Goal: Information Seeking & Learning: Learn about a topic

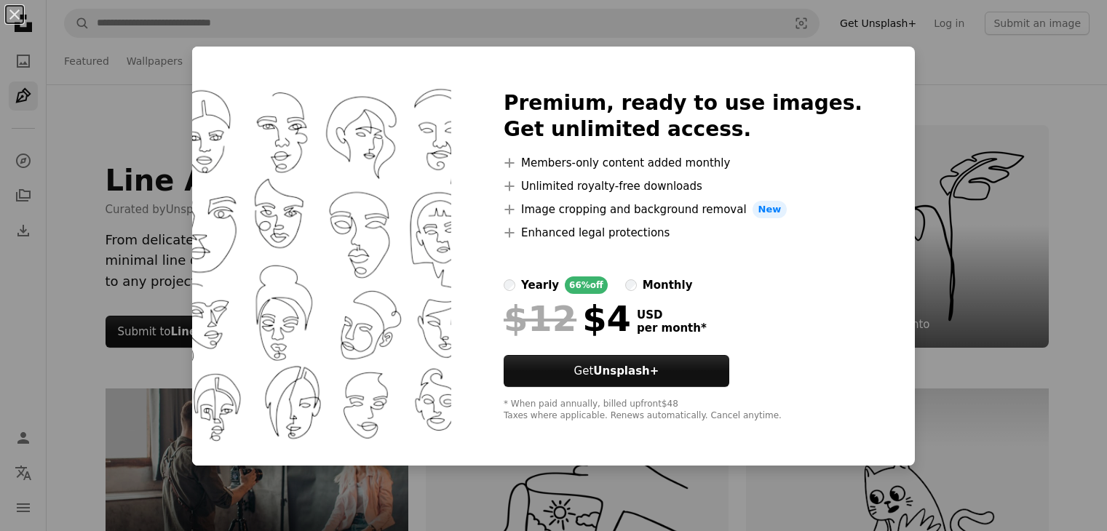
scroll to position [5019, 0]
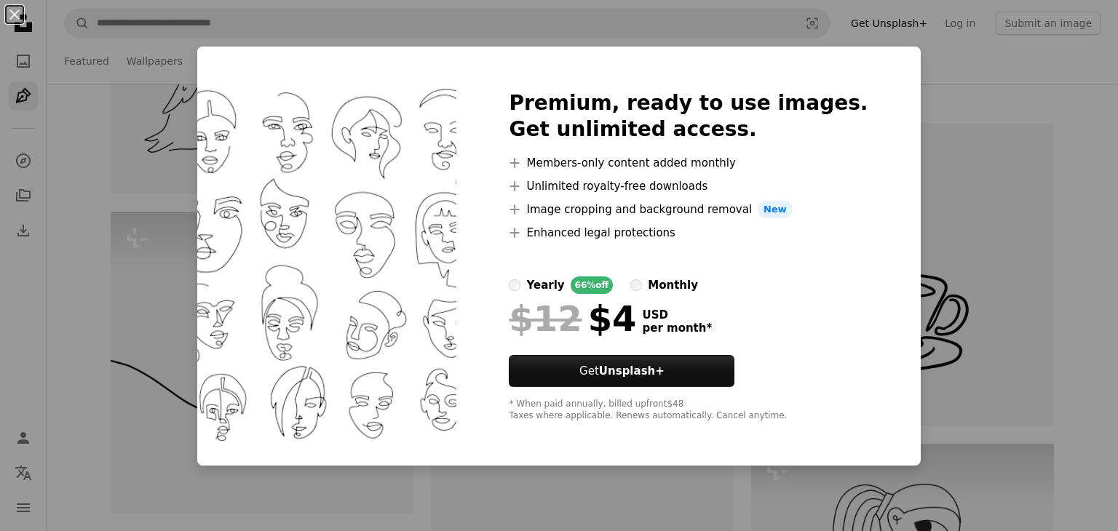
click at [1002, 225] on div "An X shape Premium, ready to use images. Get unlimited access. A plus sign Memb…" at bounding box center [559, 265] width 1118 height 531
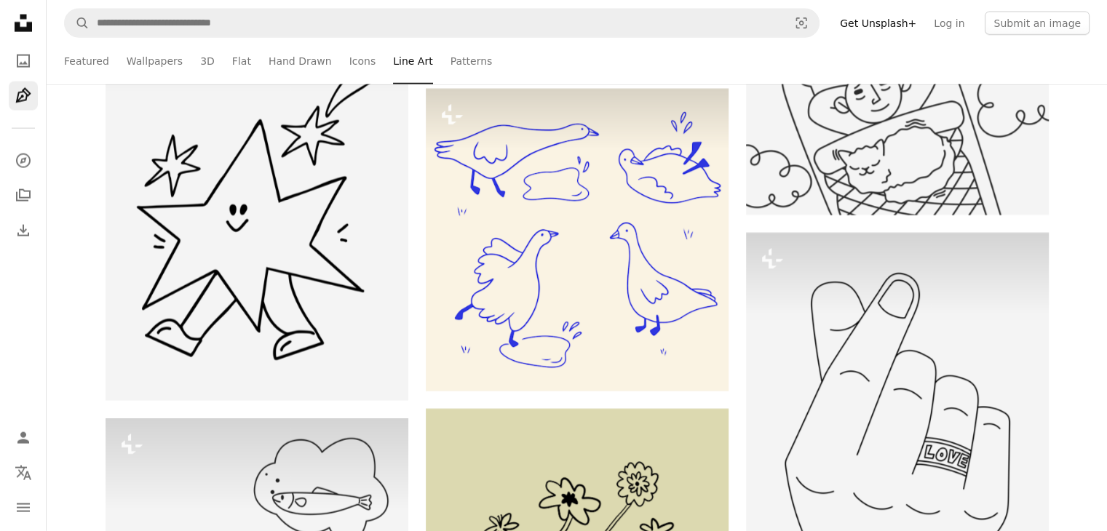
scroll to position [3478, 0]
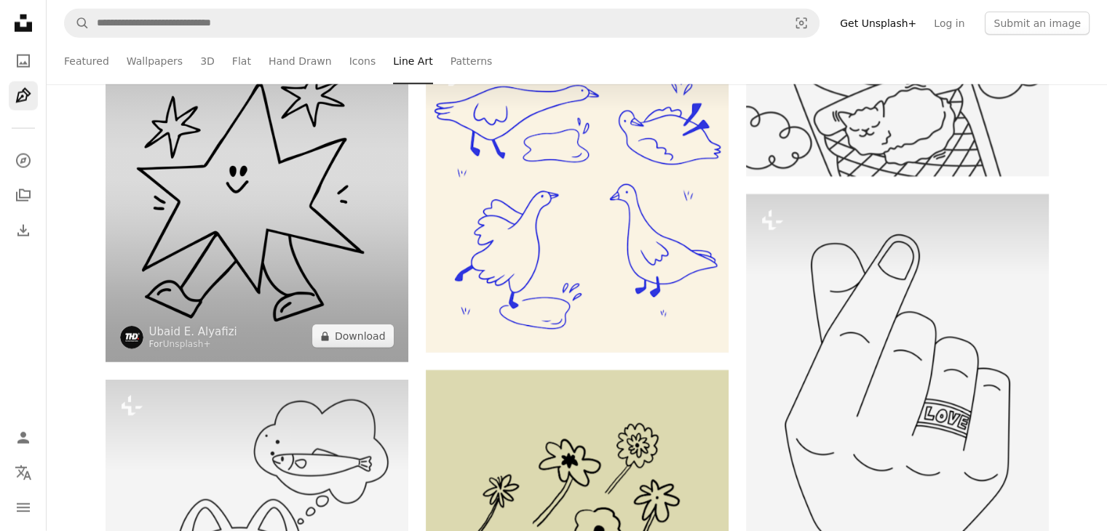
click at [292, 206] on img at bounding box center [257, 169] width 303 height 387
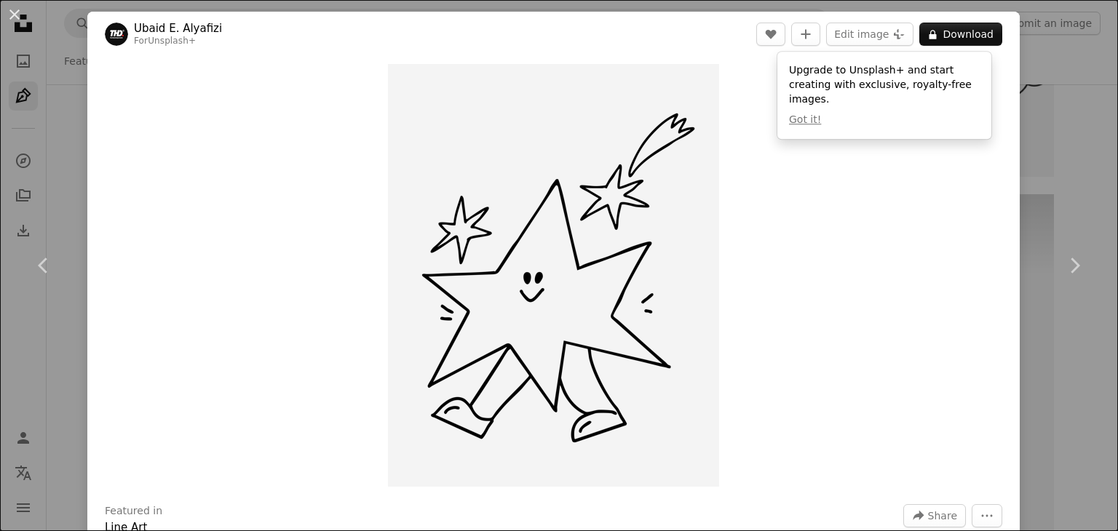
drag, startPoint x: 292, startPoint y: 206, endPoint x: 756, endPoint y: 222, distance: 464.0
click at [756, 222] on div "Zoom in" at bounding box center [553, 276] width 933 height 438
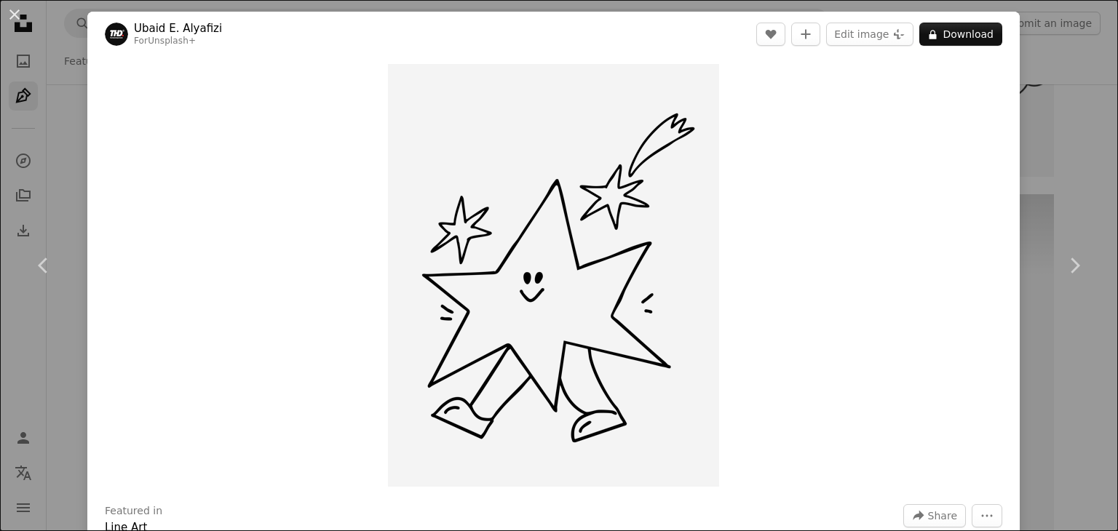
click at [1031, 145] on div "An X shape Chevron left Chevron right [PERSON_NAME] Alyafizi For Unsplash+ A he…" at bounding box center [559, 265] width 1118 height 531
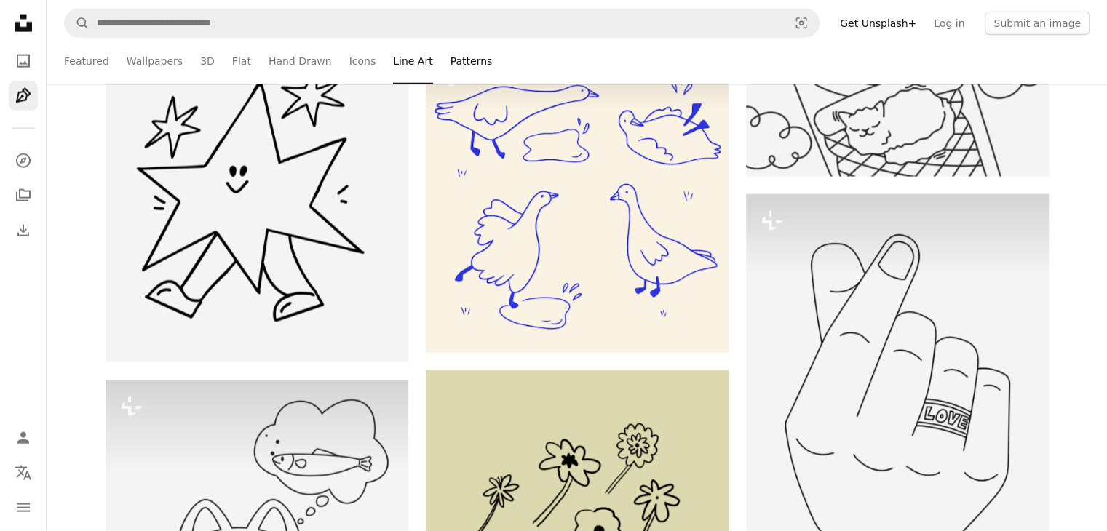
click at [451, 66] on link "Patterns" at bounding box center [472, 61] width 42 height 47
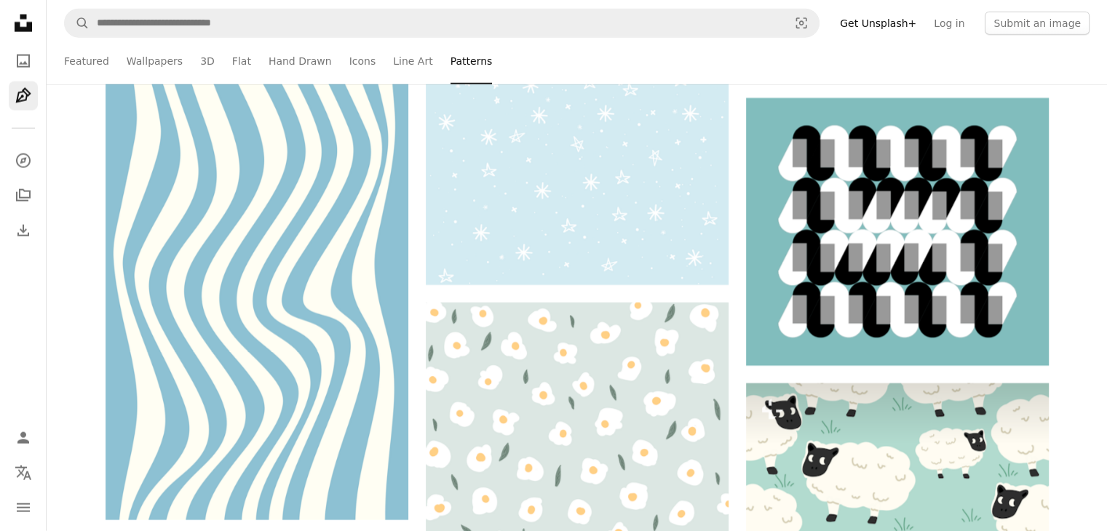
scroll to position [3397, 0]
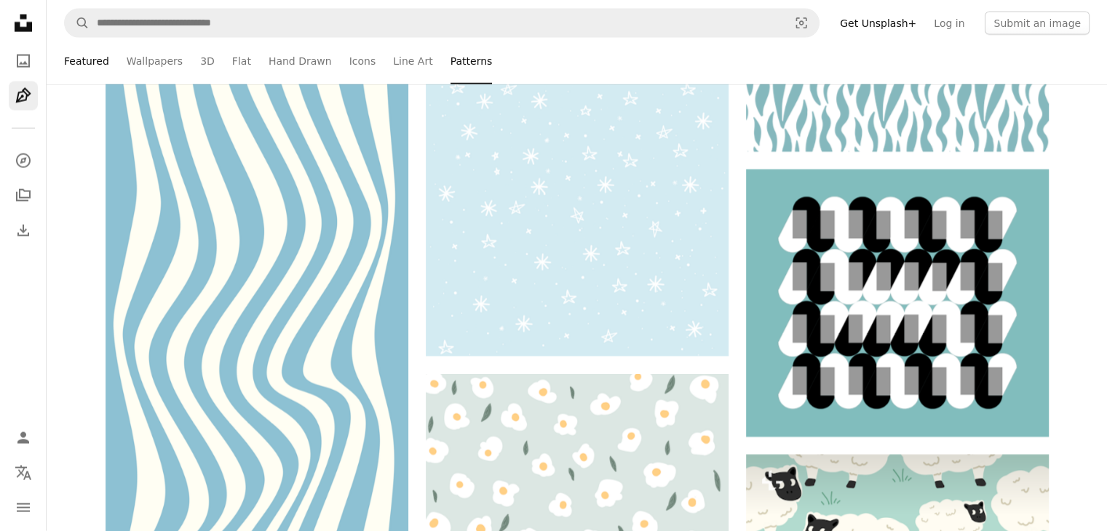
click at [70, 70] on link "Featured" at bounding box center [86, 61] width 45 height 47
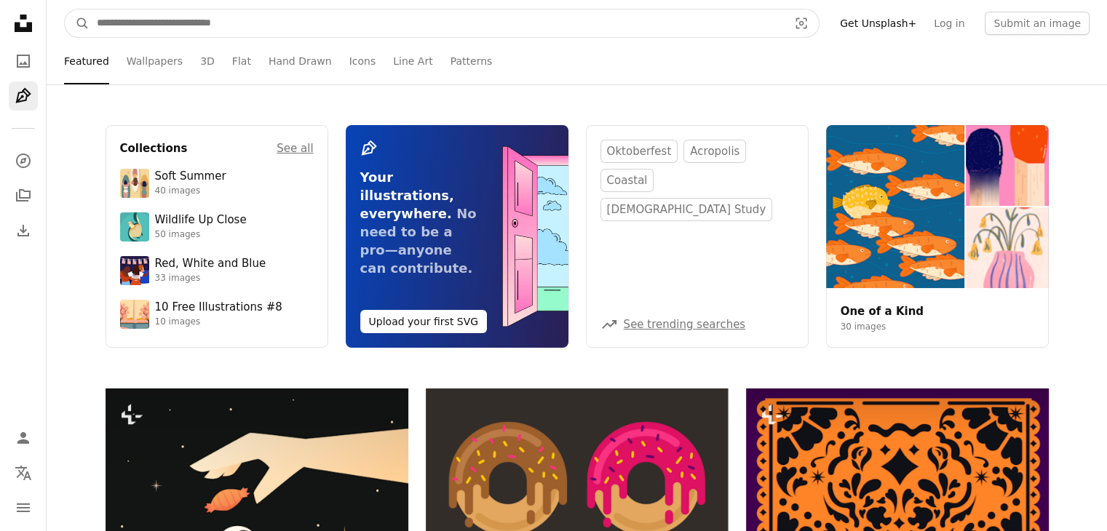
click at [202, 25] on input "Find visuals sitewide" at bounding box center [437, 23] width 695 height 28
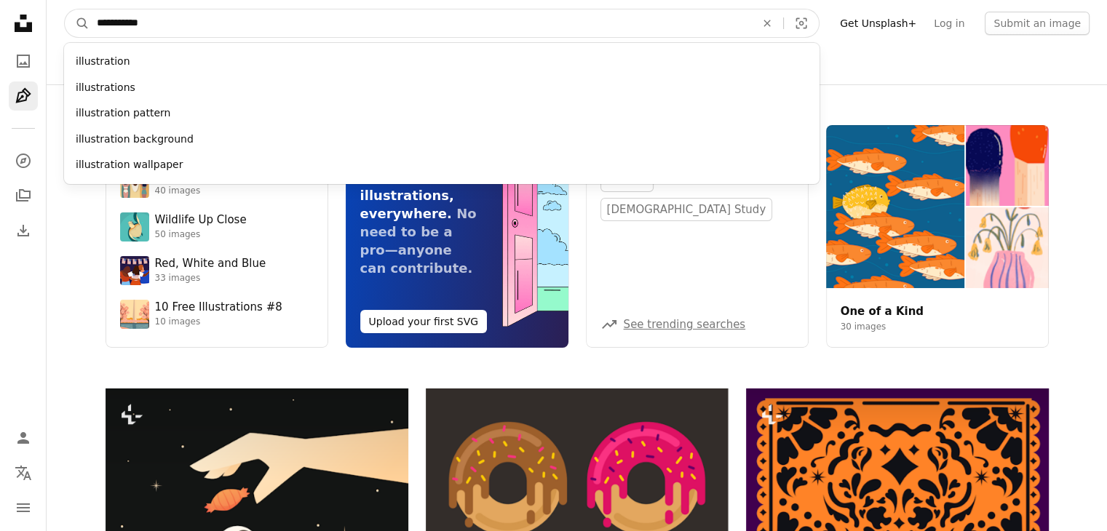
type input "**********"
click button "A magnifying glass" at bounding box center [77, 23] width 25 height 28
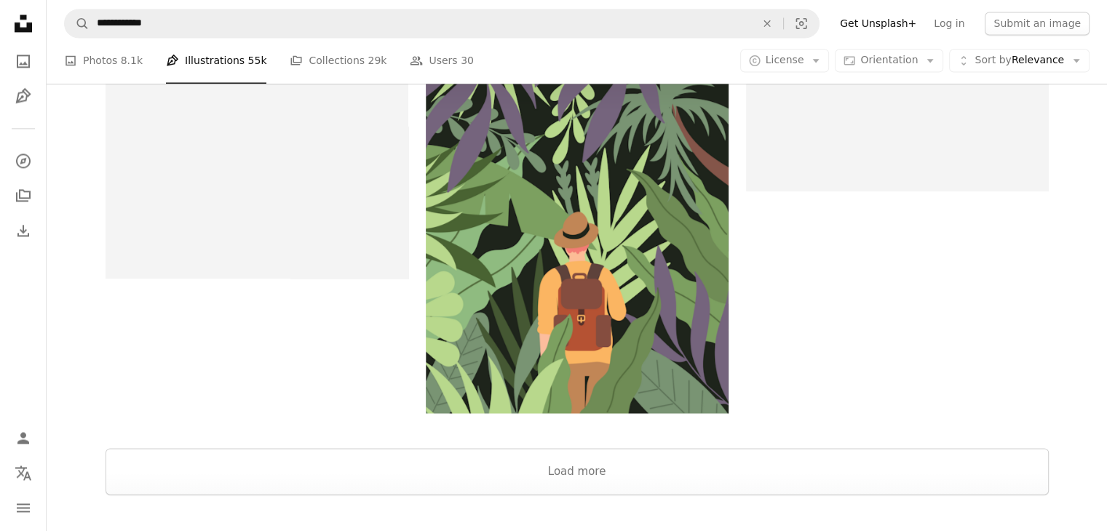
scroll to position [2283, 0]
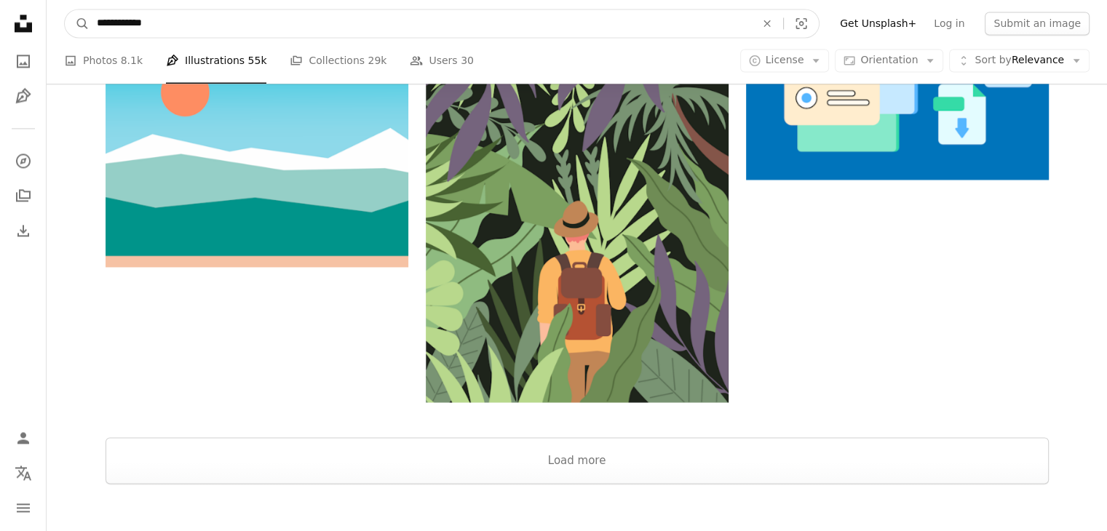
click at [179, 24] on input "**********" at bounding box center [421, 23] width 662 height 28
type input "**********"
click button "A magnifying glass" at bounding box center [77, 23] width 25 height 28
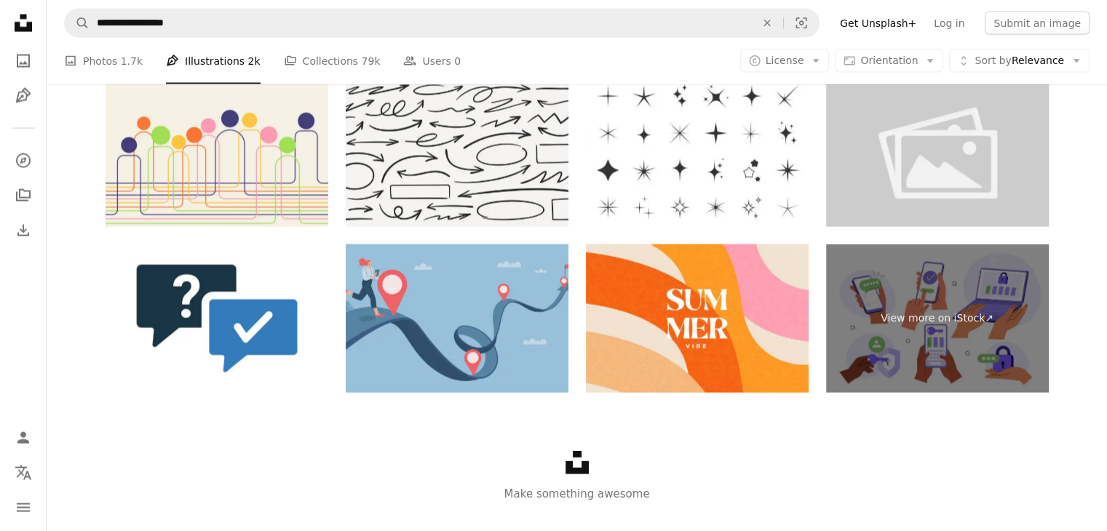
scroll to position [3046, 0]
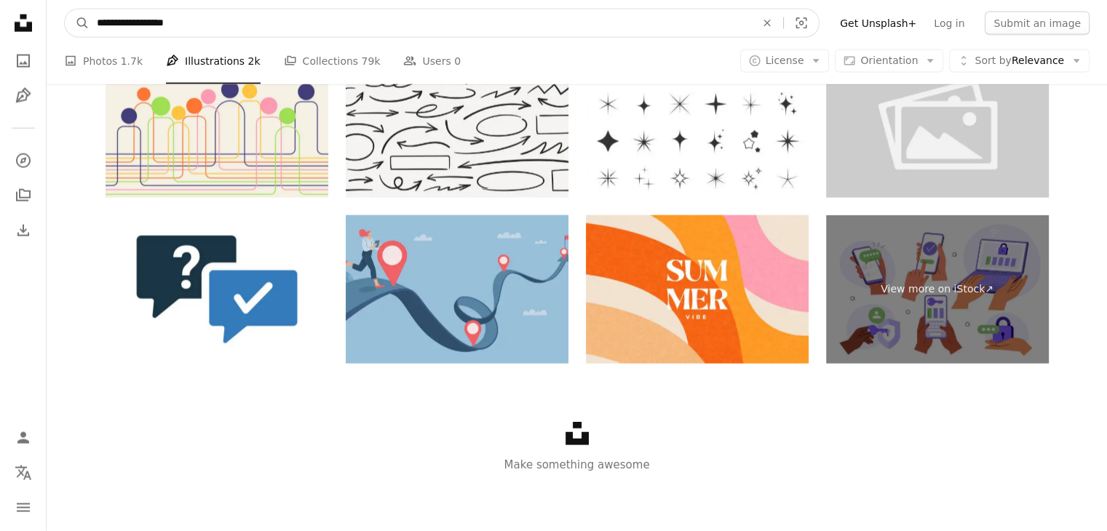
click at [201, 33] on input "**********" at bounding box center [421, 23] width 662 height 28
click at [92, 19] on input "**********" at bounding box center [421, 23] width 662 height 28
type input "**********"
click button "A magnifying glass" at bounding box center [77, 23] width 25 height 28
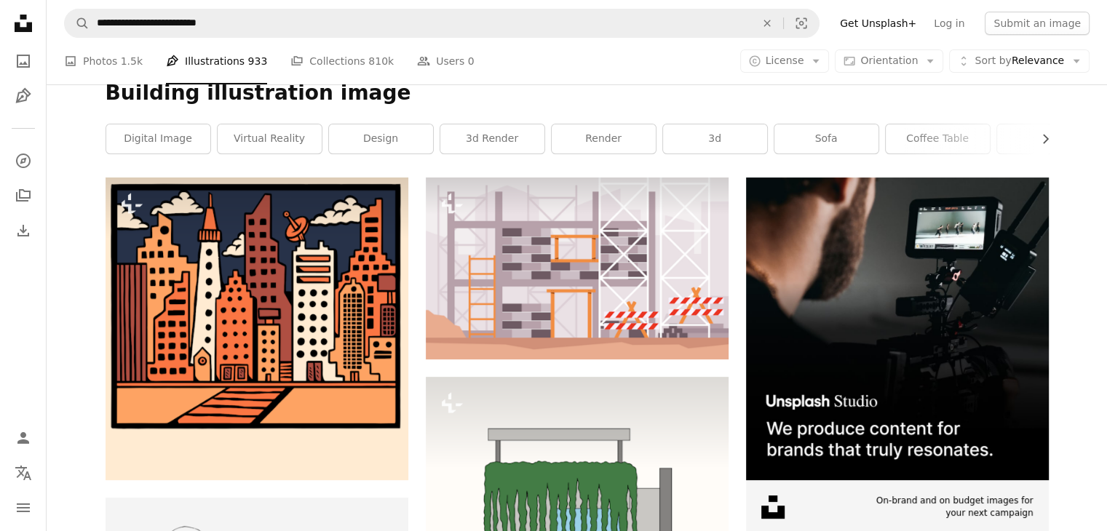
scroll to position [165, 0]
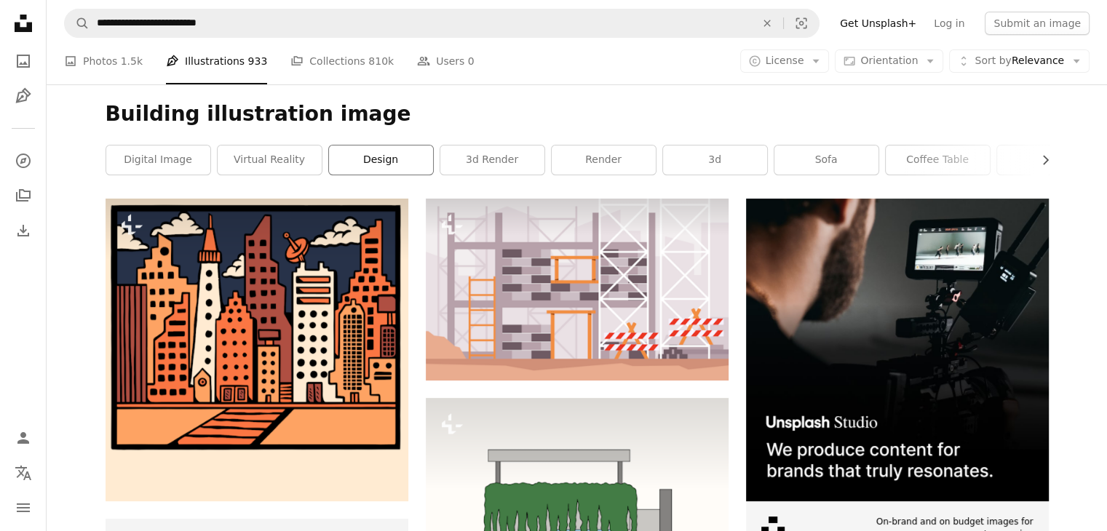
click at [373, 161] on link "design" at bounding box center [381, 160] width 104 height 29
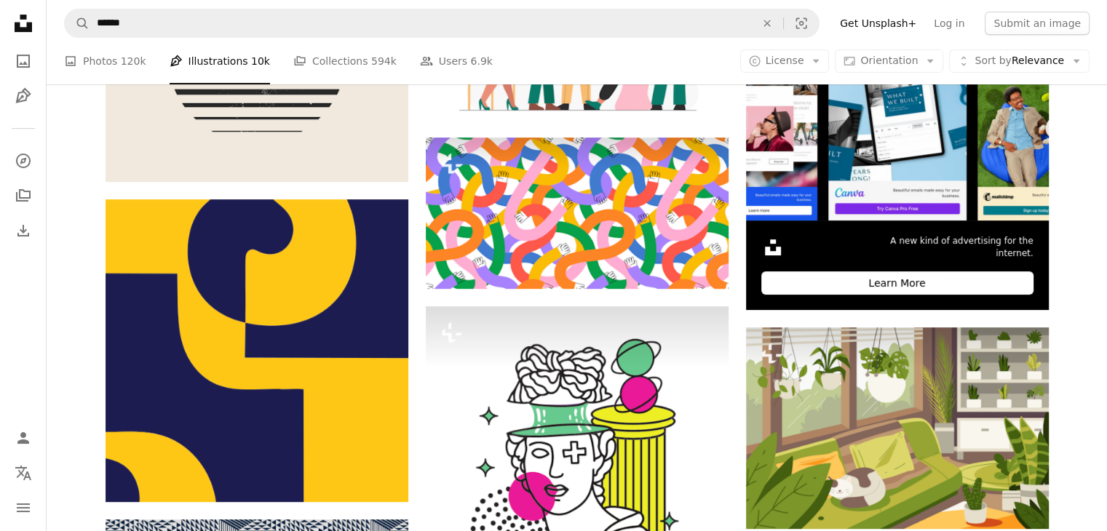
scroll to position [380, 0]
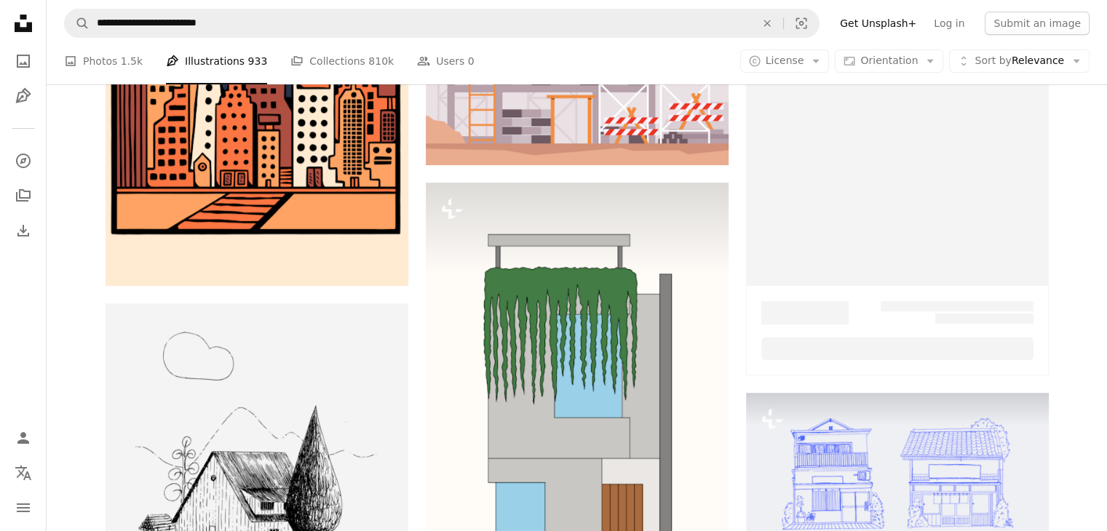
scroll to position [165, 0]
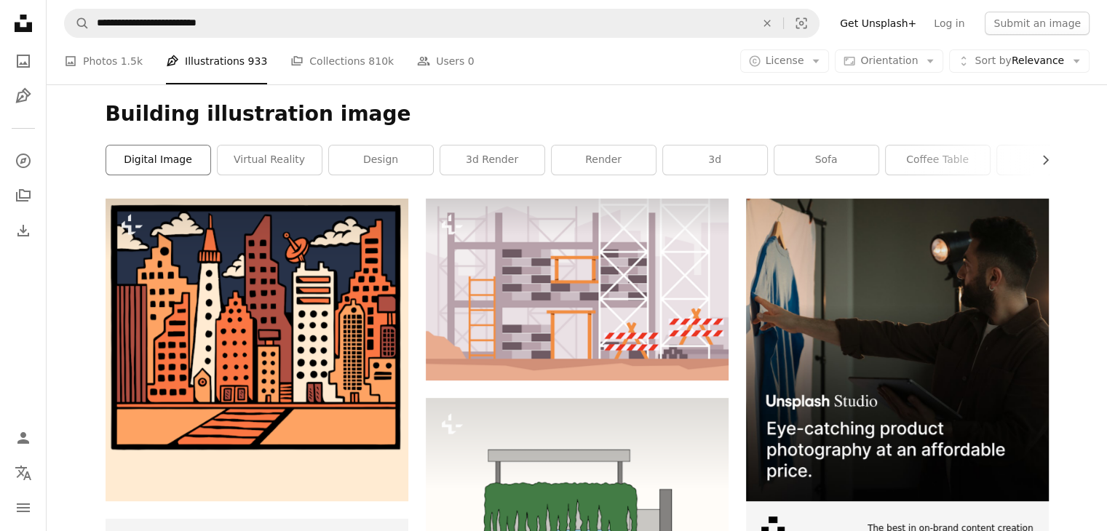
click at [157, 159] on link "digital image" at bounding box center [158, 160] width 104 height 29
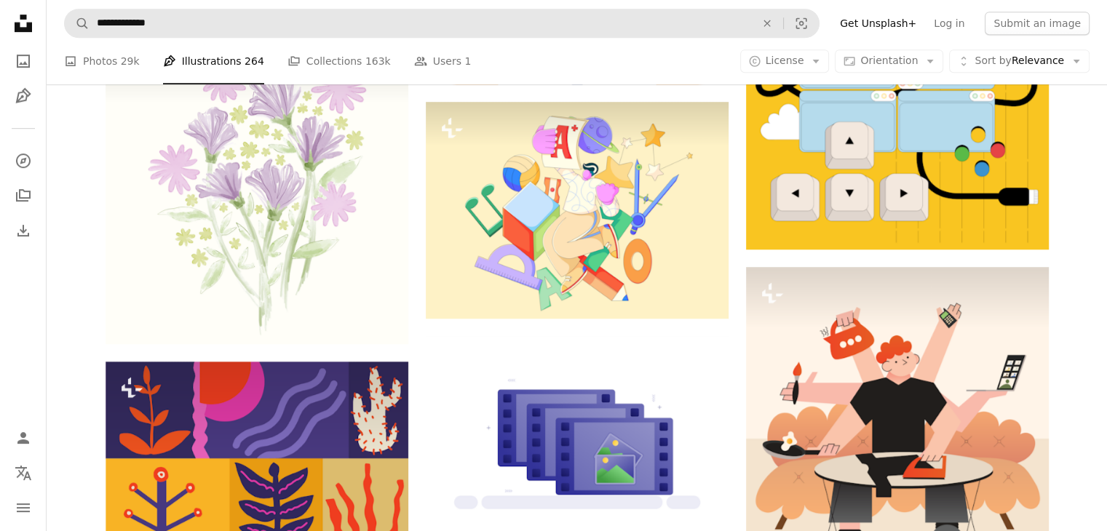
scroll to position [837, 0]
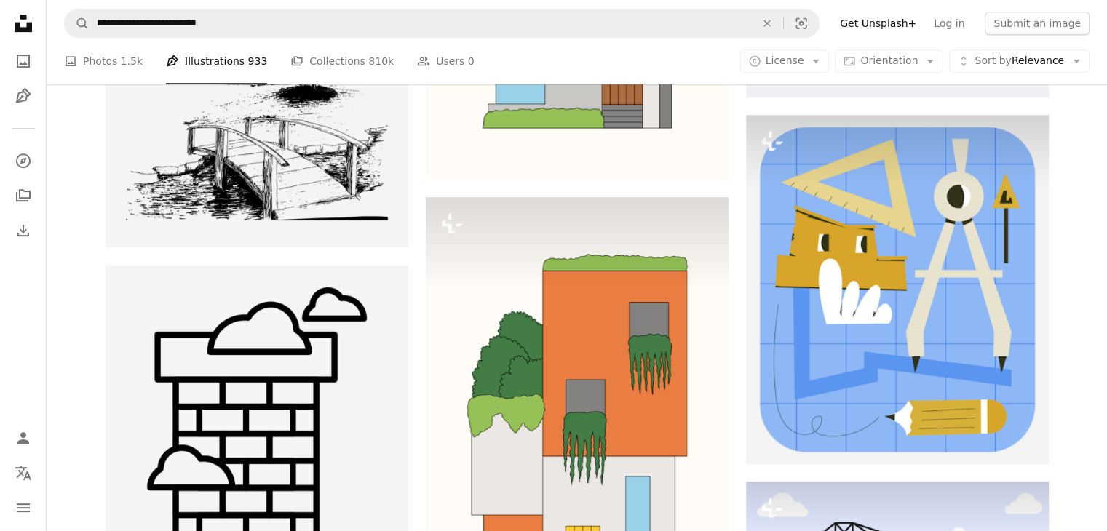
scroll to position [165, 0]
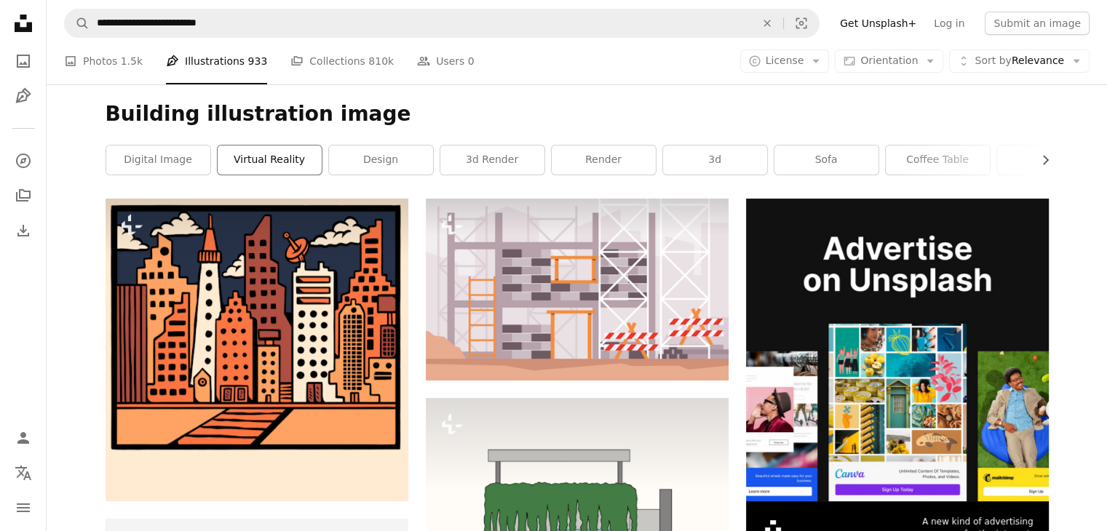
click at [218, 169] on link "virtual reality" at bounding box center [270, 160] width 104 height 29
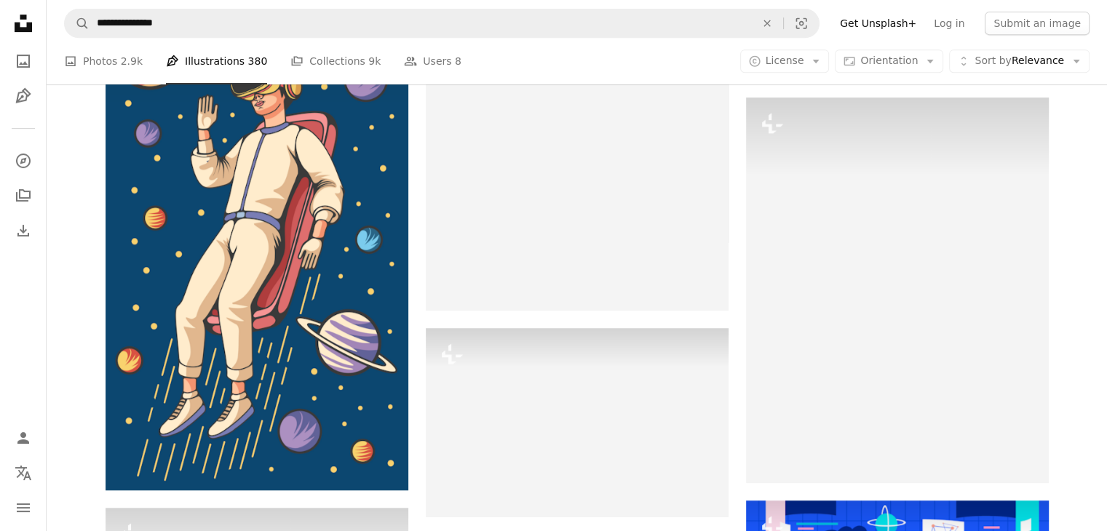
scroll to position [709, 0]
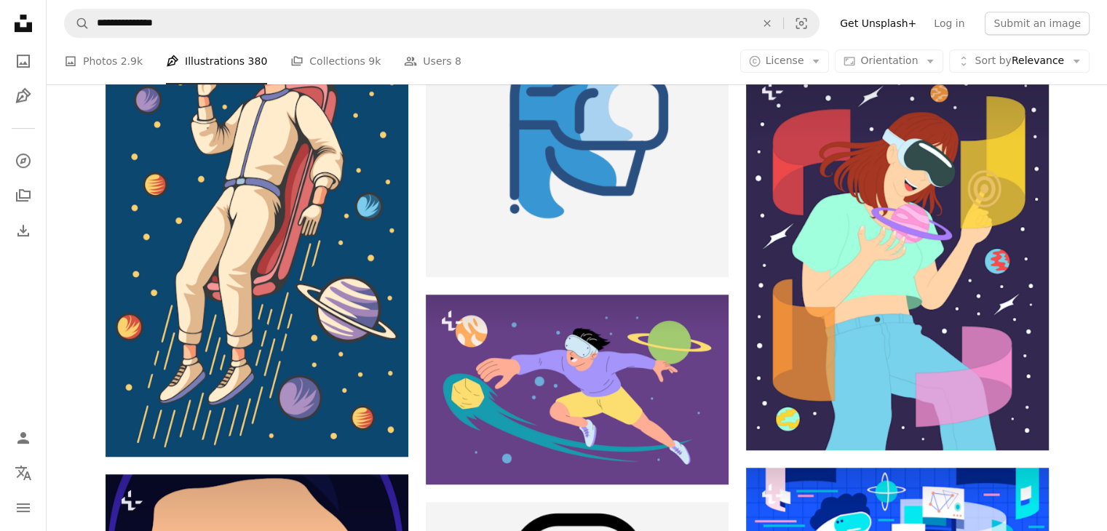
scroll to position [165, 0]
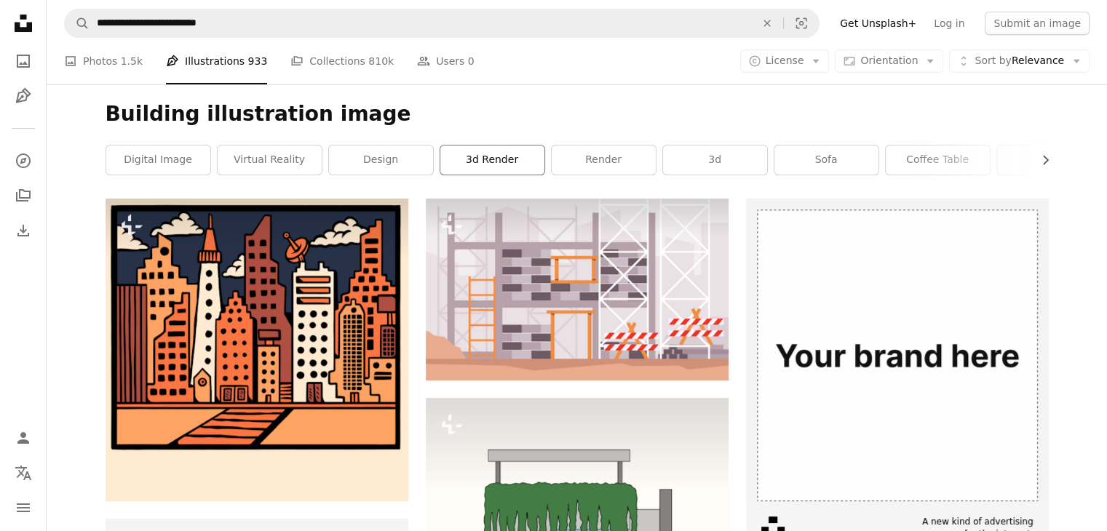
click at [504, 166] on link "3d render" at bounding box center [492, 160] width 104 height 29
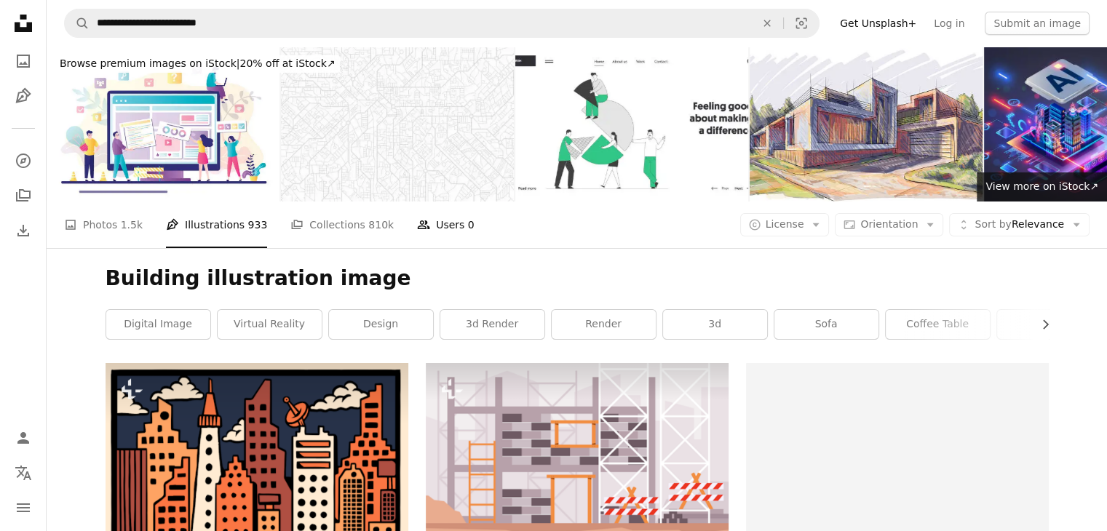
scroll to position [165, 0]
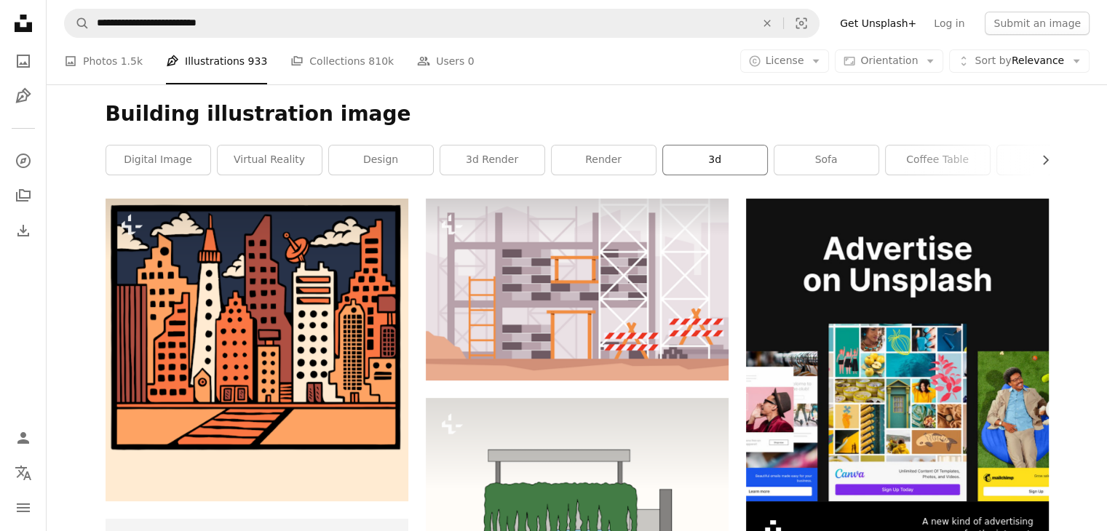
click at [753, 161] on link "3d" at bounding box center [715, 160] width 104 height 29
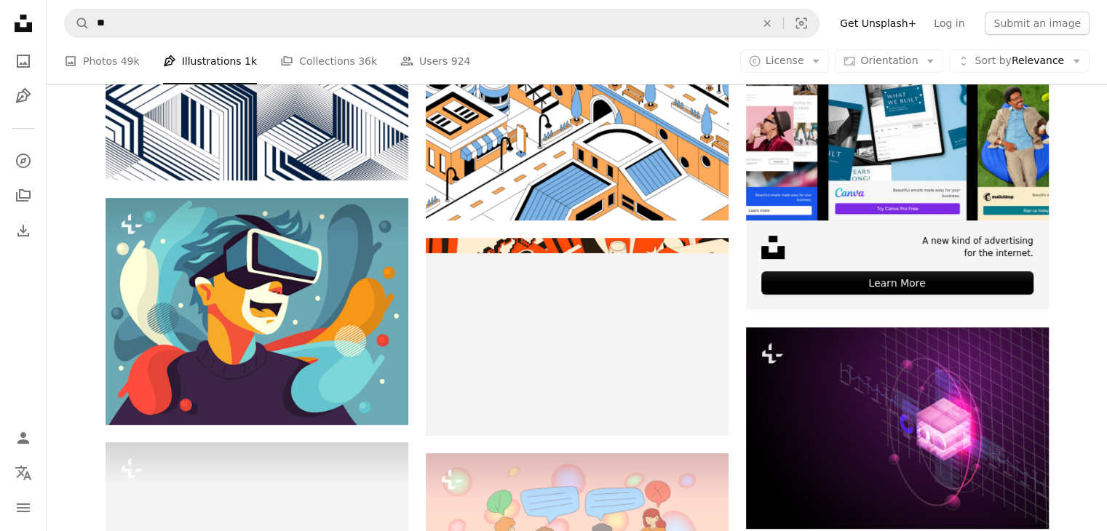
scroll to position [449, 0]
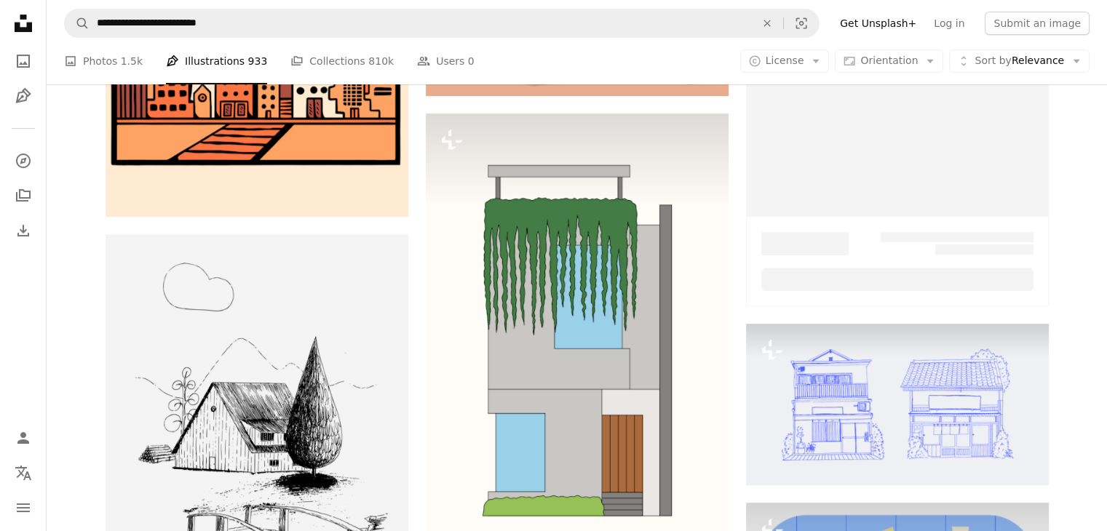
scroll to position [165, 0]
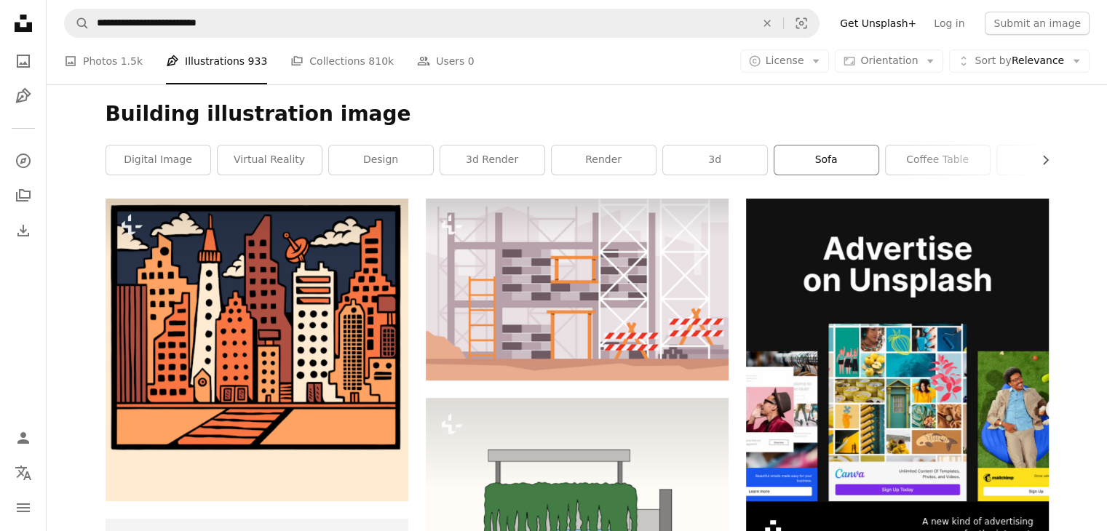
click at [810, 164] on link "sofa" at bounding box center [827, 160] width 104 height 29
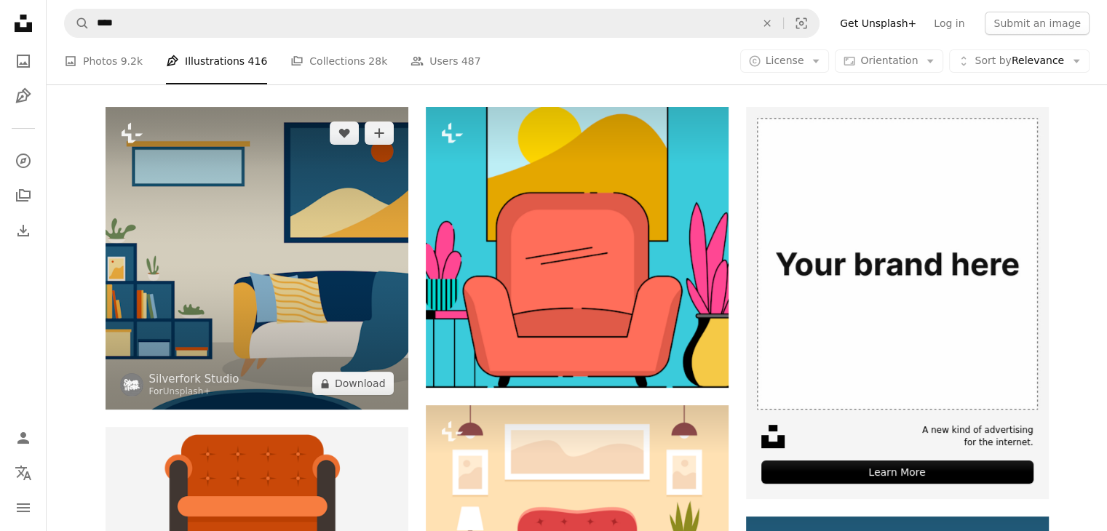
scroll to position [241, 0]
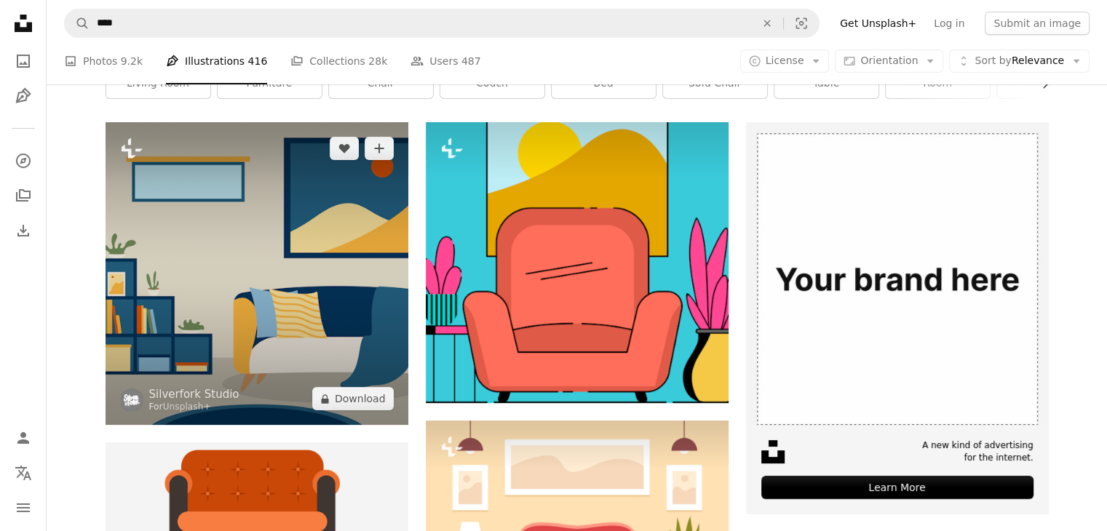
click at [207, 306] on img at bounding box center [257, 273] width 303 height 303
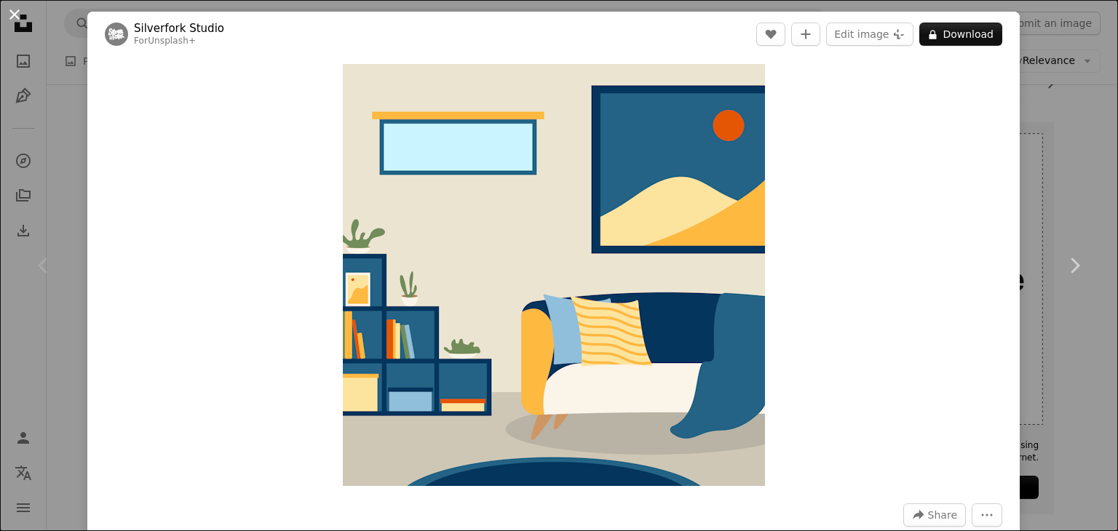
click at [17, 16] on button "An X shape" at bounding box center [14, 14] width 17 height 17
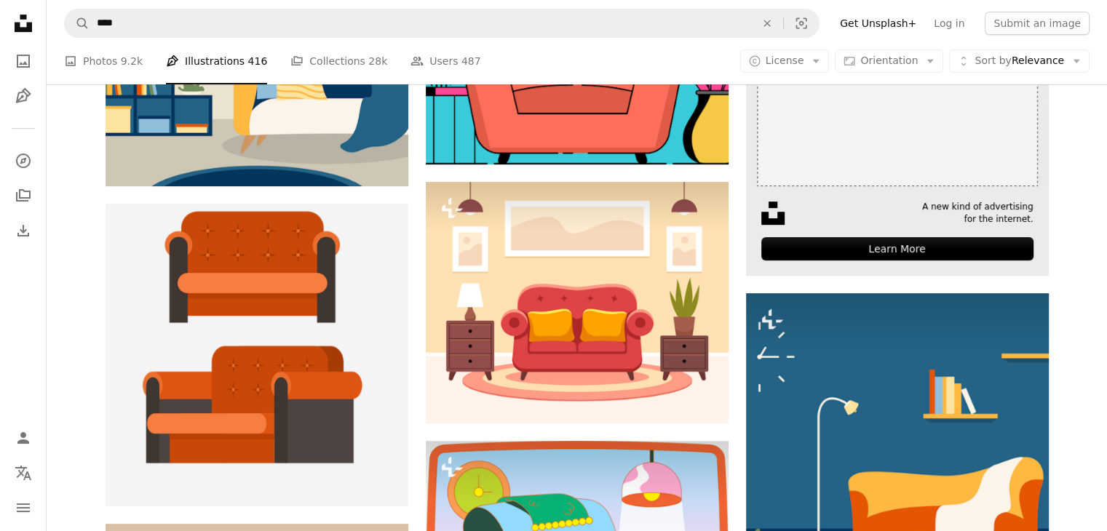
scroll to position [487, 0]
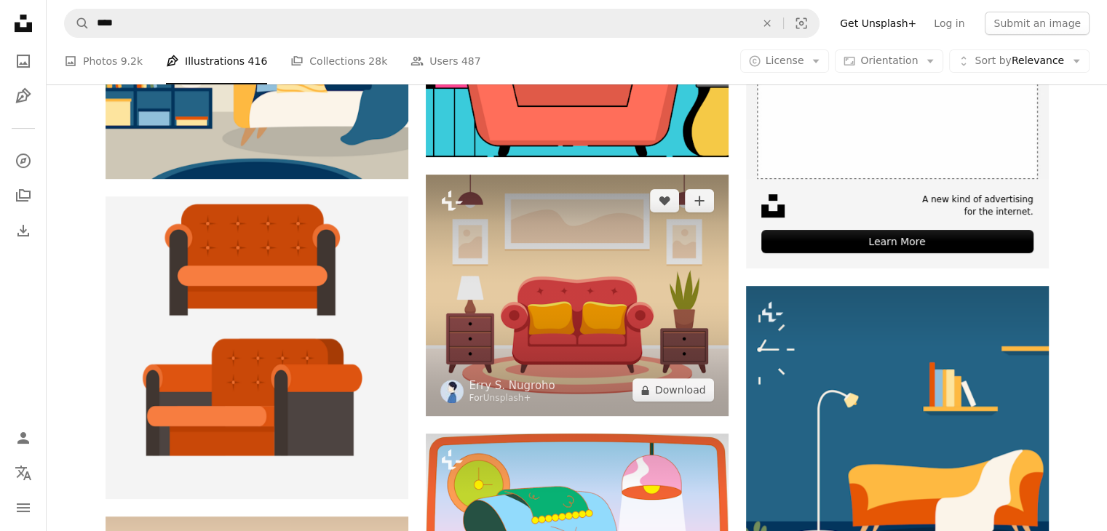
click at [610, 336] on img at bounding box center [577, 296] width 303 height 242
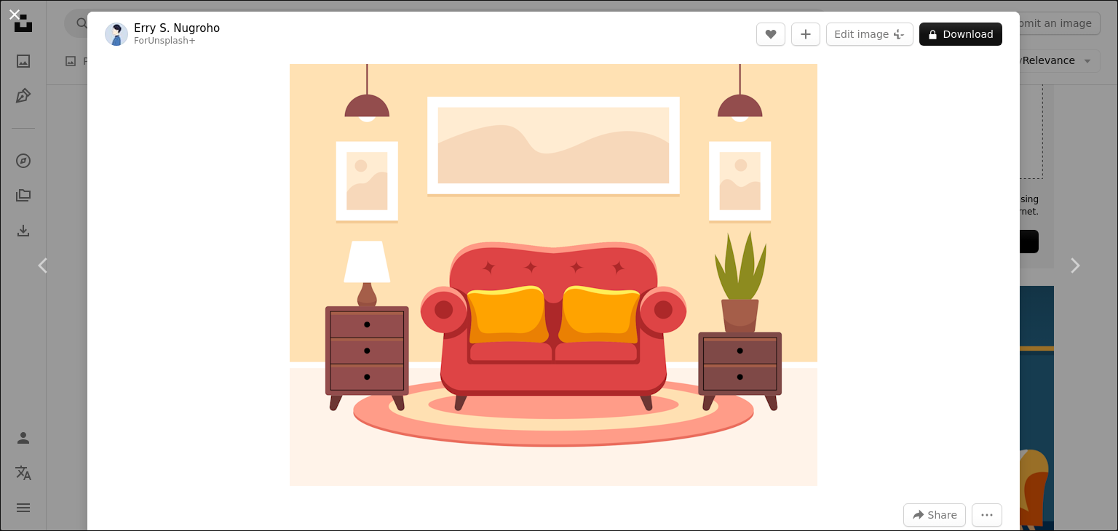
click at [12, 11] on button "An X shape" at bounding box center [14, 14] width 17 height 17
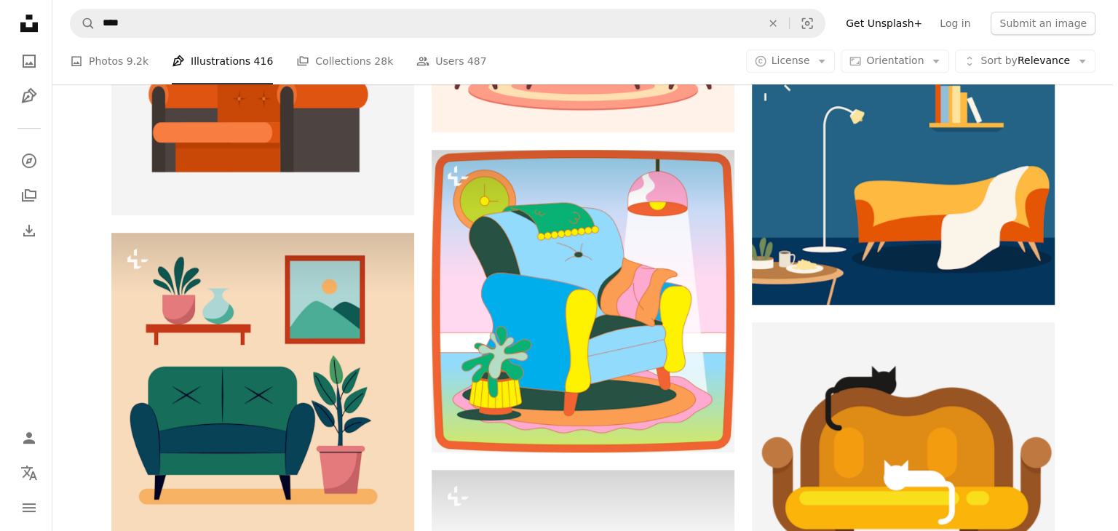
scroll to position [866, 0]
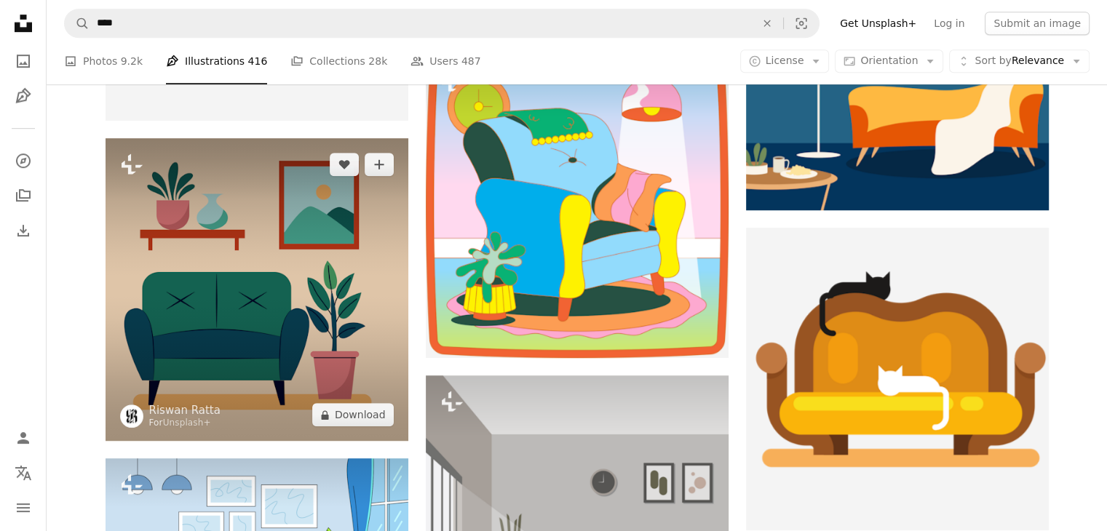
click at [175, 312] on img at bounding box center [257, 289] width 303 height 303
